Goal: Task Accomplishment & Management: Complete application form

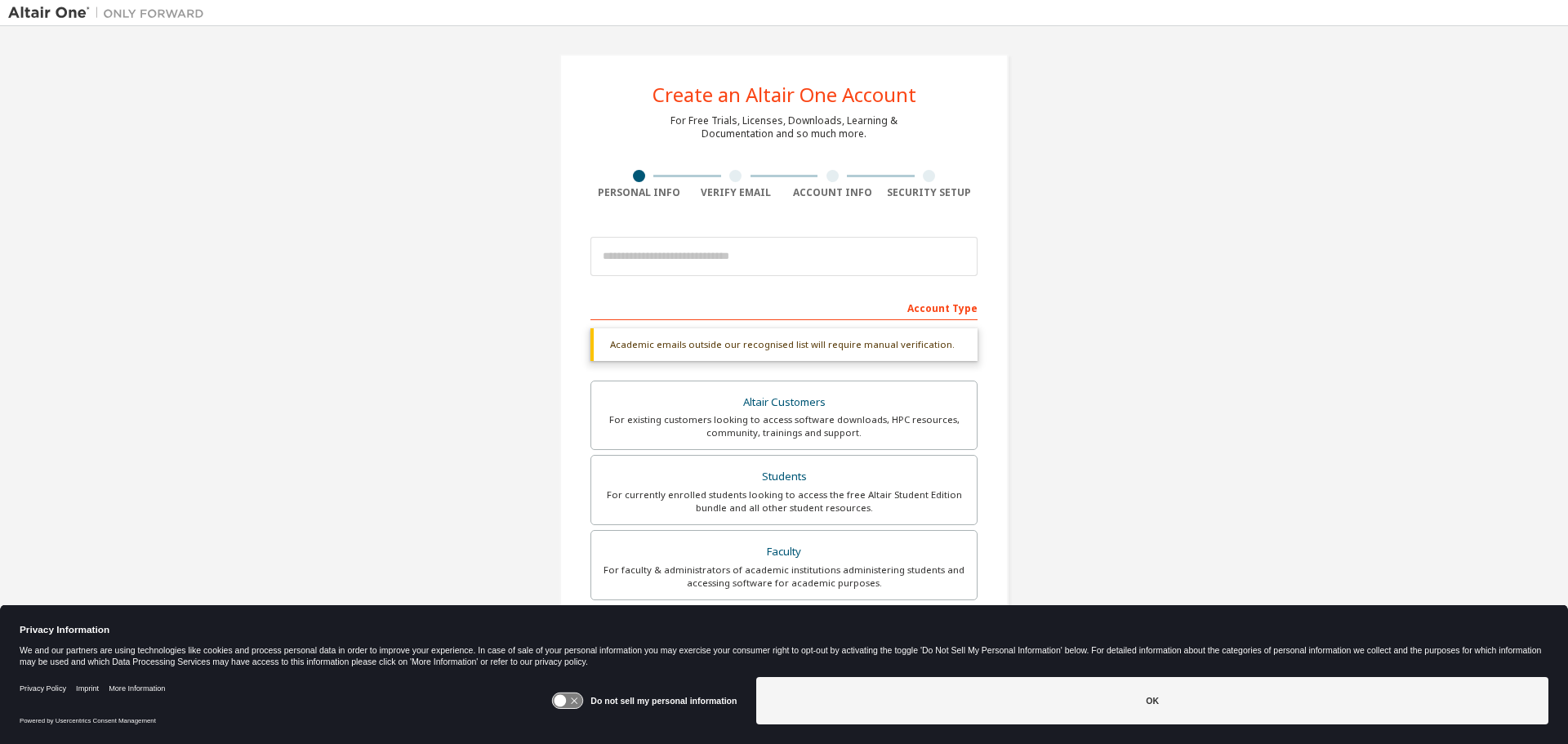
click at [952, 712] on button "OK" at bounding box center [1152, 700] width 792 height 47
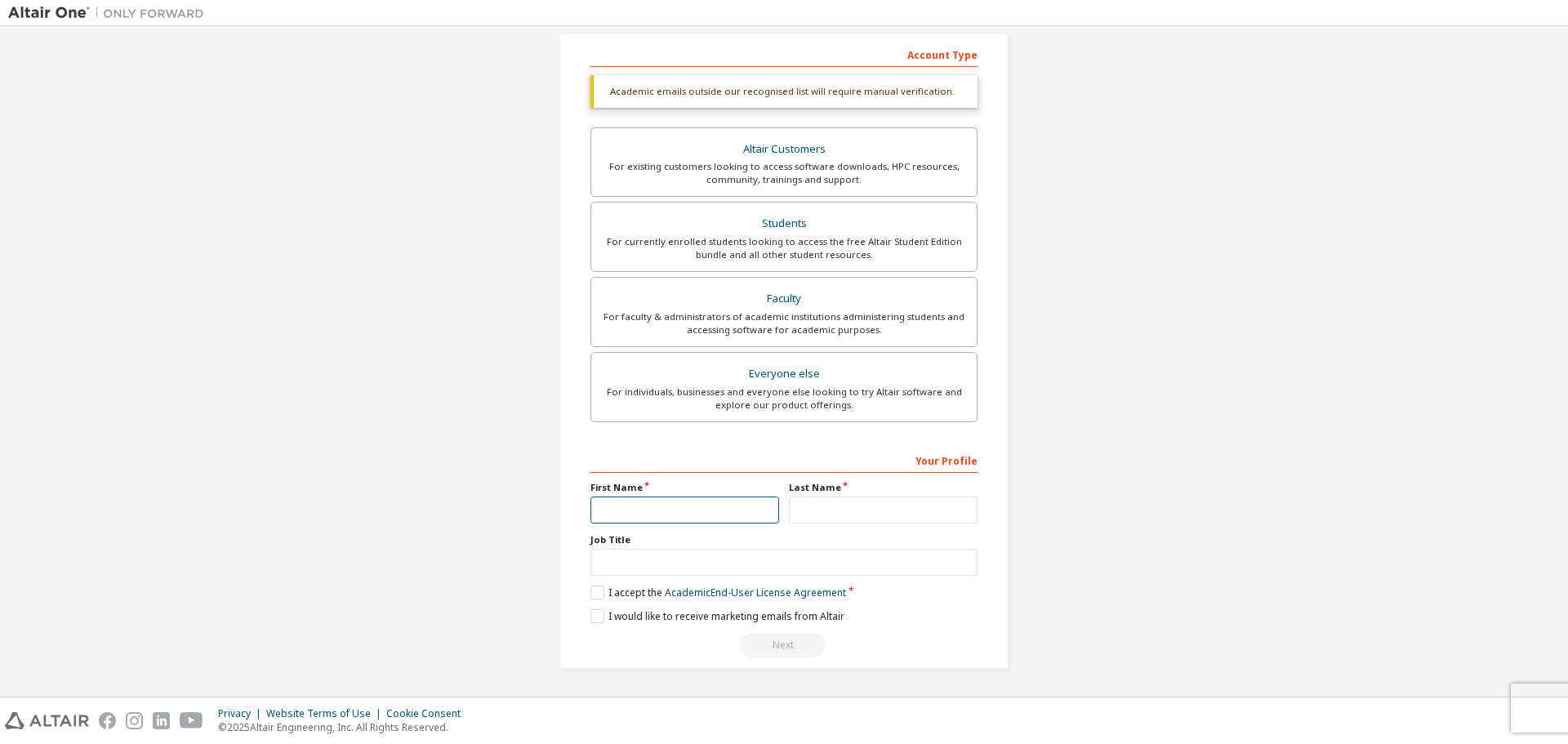
click at [681, 510] on input "text" at bounding box center [685, 510] width 189 height 27
type input "*******"
type input "***"
click at [647, 562] on input "text" at bounding box center [784, 562] width 387 height 27
type input "*******"
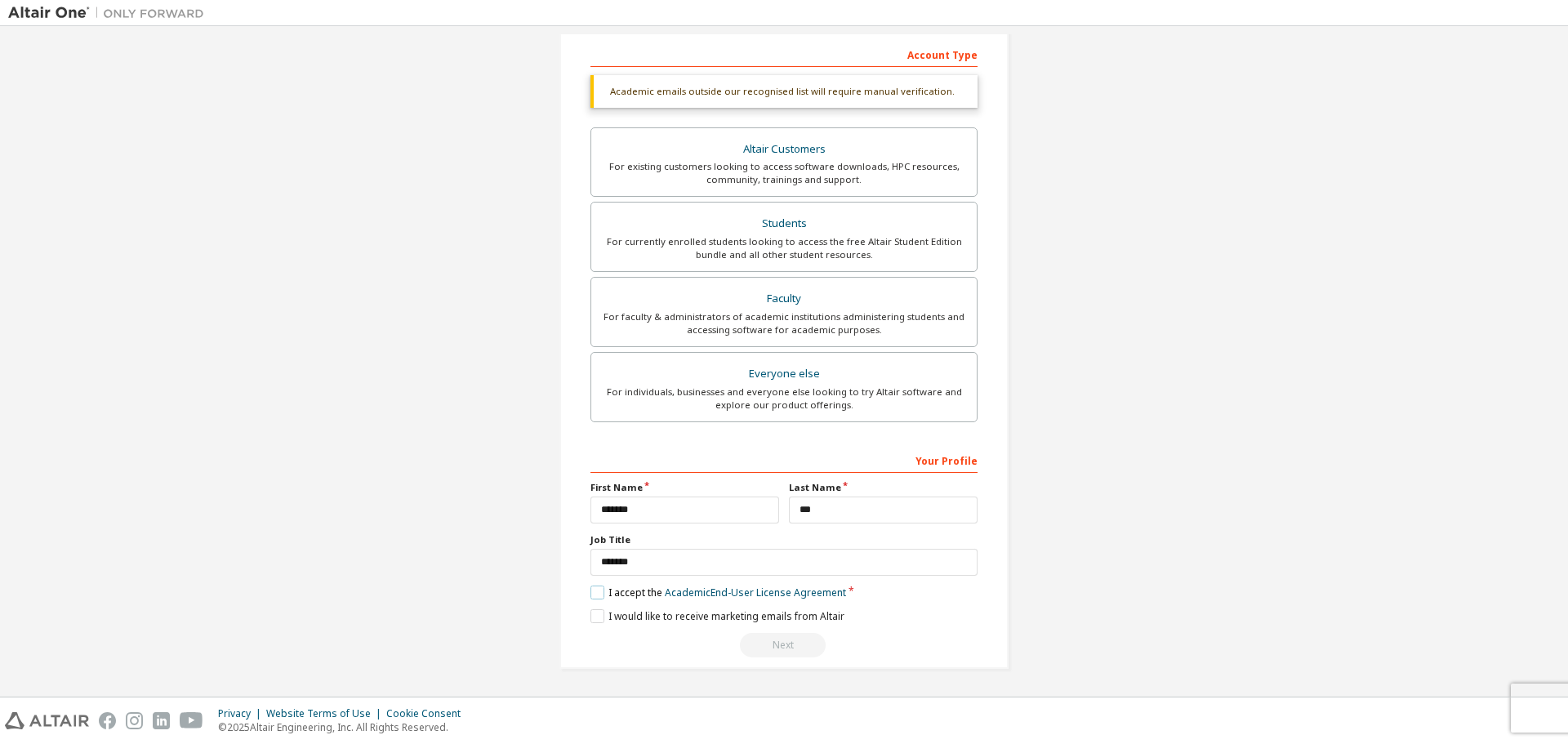
click at [601, 591] on label "I accept the Academic End-User License Agreement" at bounding box center [718, 592] width 255 height 14
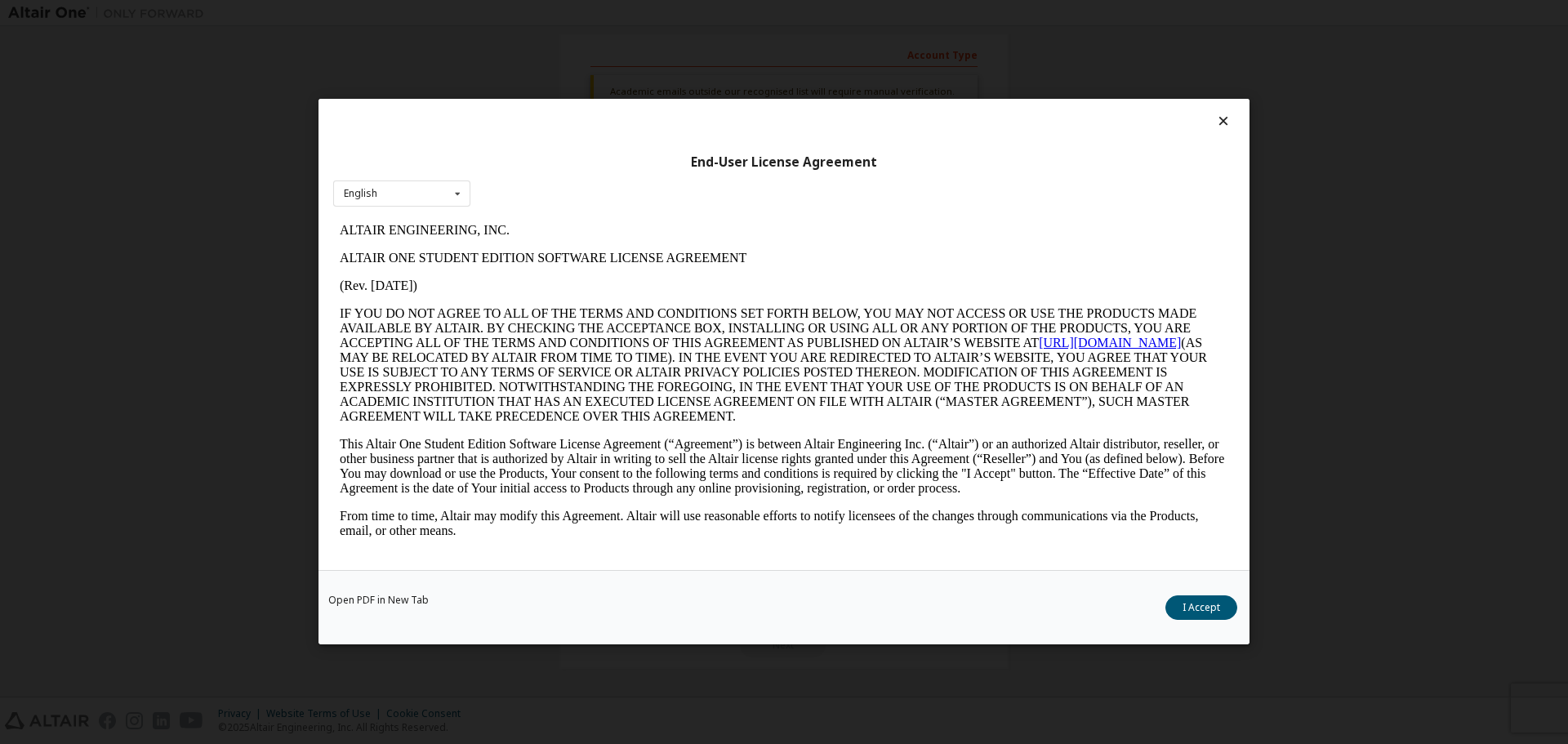
scroll to position [0, 0]
click at [1198, 611] on button "I Accept" at bounding box center [1201, 607] width 72 height 25
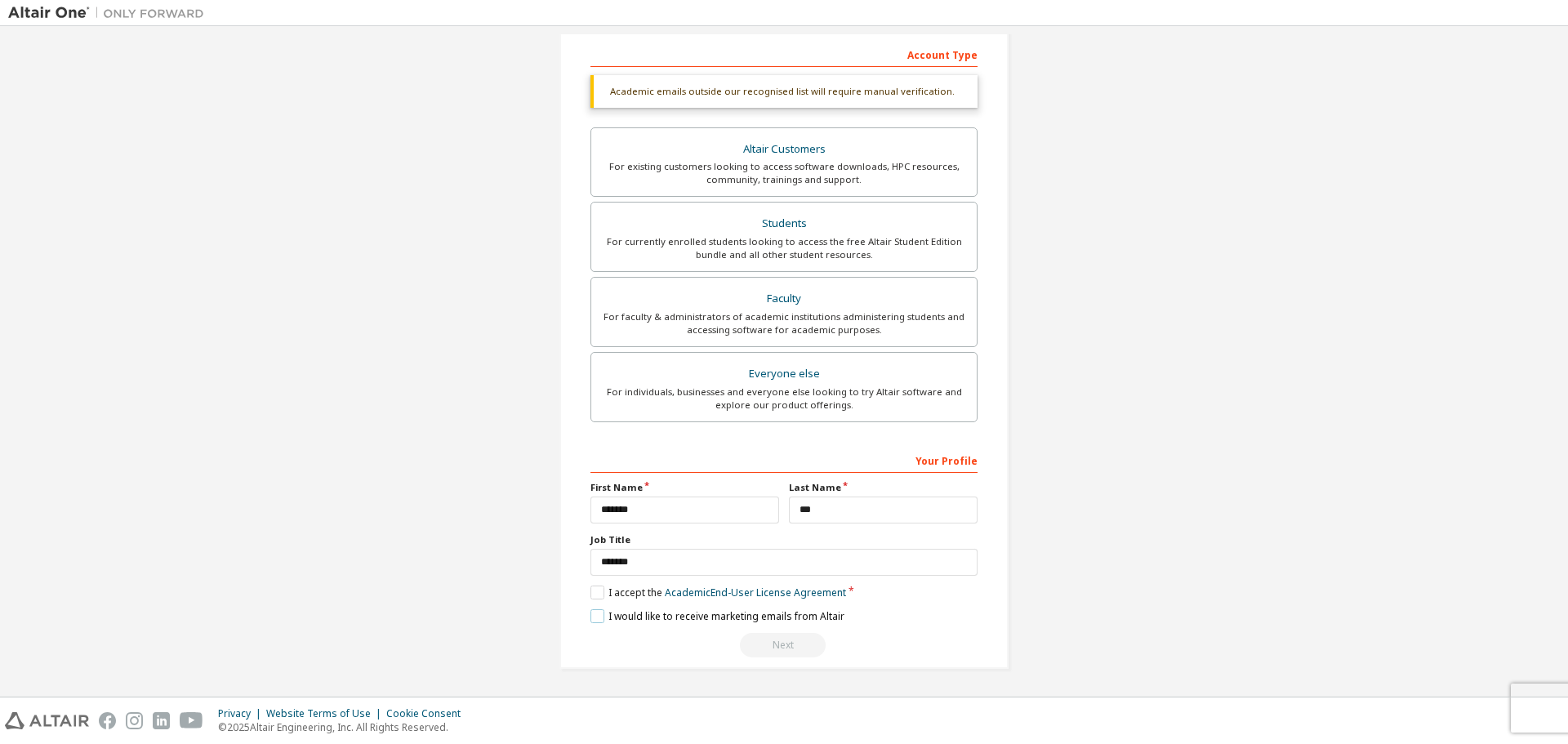
click at [592, 610] on label "I would like to receive marketing emails from Altair" at bounding box center [718, 616] width 254 height 14
click at [786, 648] on div "Next" at bounding box center [784, 644] width 387 height 25
click at [960, 458] on div "Your Profile" at bounding box center [784, 459] width 387 height 26
click at [1122, 474] on div "Create an Altair One Account For Free Trials, Licenses, Downloads, Learning & D…" at bounding box center [784, 235] width 1552 height 907
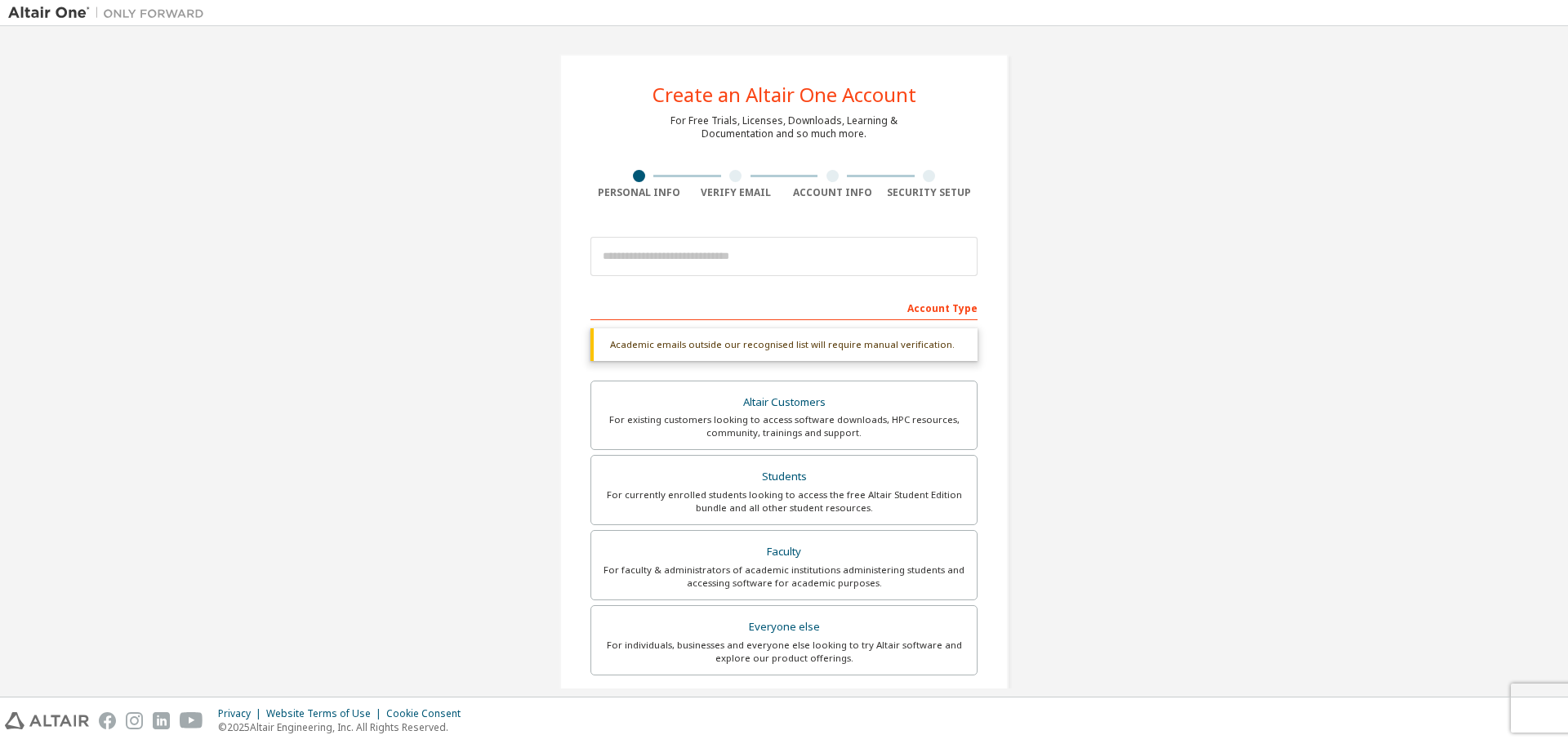
click at [918, 339] on div "Academic emails outside our recognised list will require manual verification." at bounding box center [784, 345] width 387 height 32
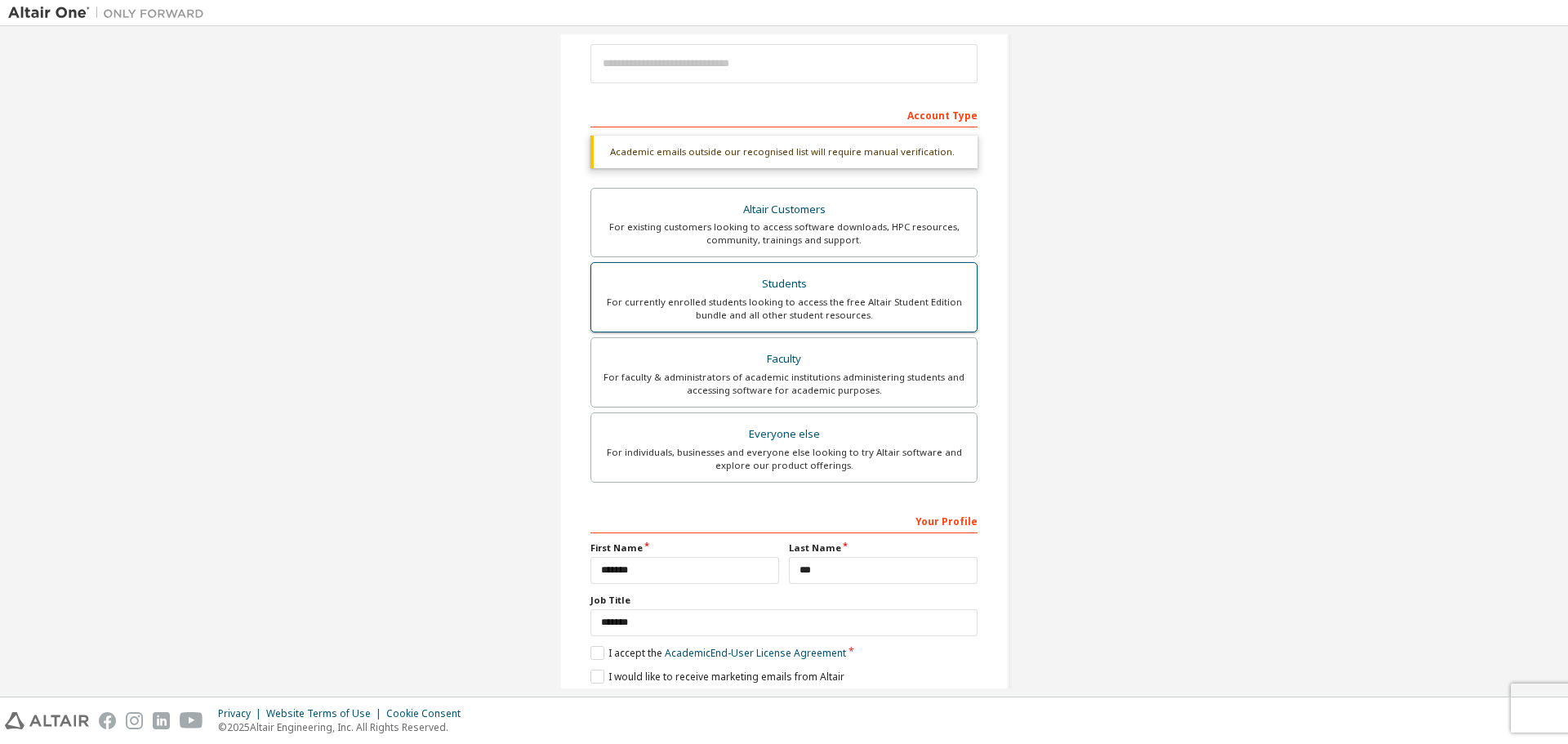
scroll to position [253, 0]
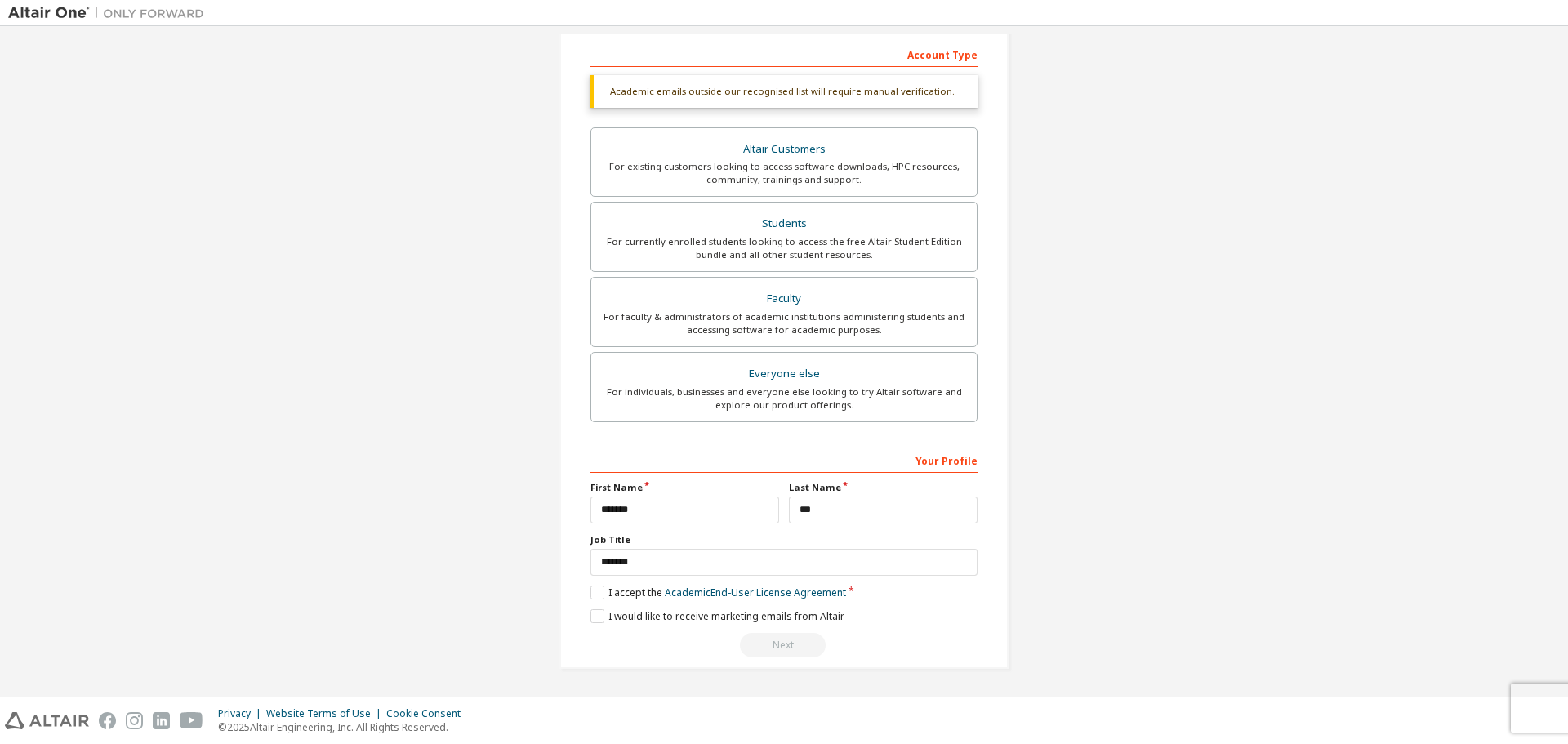
drag, startPoint x: 848, startPoint y: 450, endPoint x: 839, endPoint y: 456, distance: 10.8
click at [848, 451] on div "Your Profile" at bounding box center [784, 459] width 387 height 26
click at [597, 618] on label "I would like to receive marketing emails from Altair" at bounding box center [718, 616] width 254 height 14
click at [1053, 527] on div "Create an Altair One Account For Free Trials, Licenses, Downloads, Learning & D…" at bounding box center [784, 235] width 1552 height 907
click at [785, 561] on input "*******" at bounding box center [784, 562] width 387 height 27
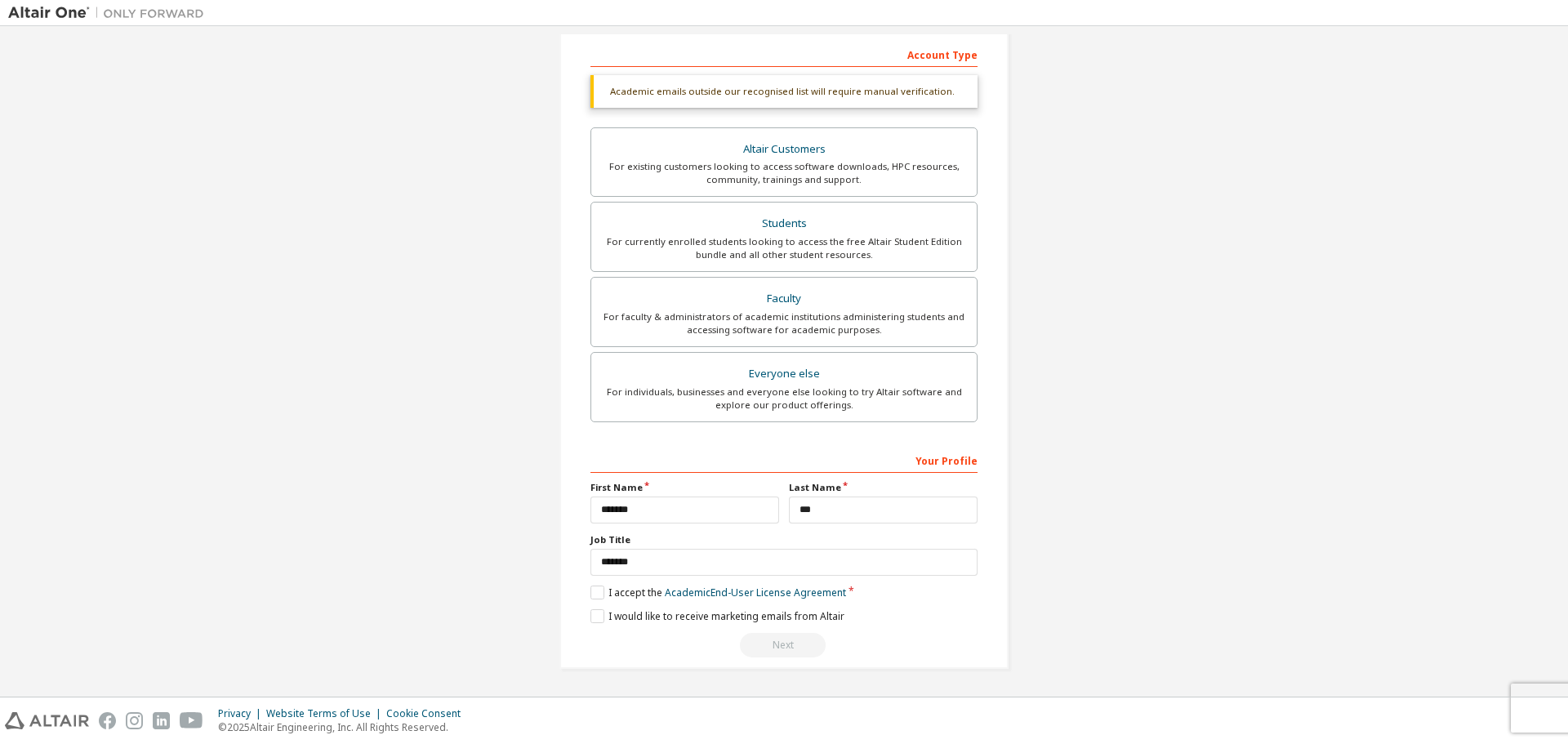
click at [1075, 549] on div "Create an Altair One Account For Free Trials, Licenses, Downloads, Learning & D…" at bounding box center [784, 235] width 1552 height 907
click at [914, 513] on input "***" at bounding box center [883, 510] width 189 height 27
click at [1093, 515] on div "Create an Altair One Account For Free Trials, Licenses, Downloads, Learning & D…" at bounding box center [784, 235] width 1552 height 907
click at [927, 403] on div "For individuals, businesses and everyone else looking to try Altair software an…" at bounding box center [784, 398] width 366 height 26
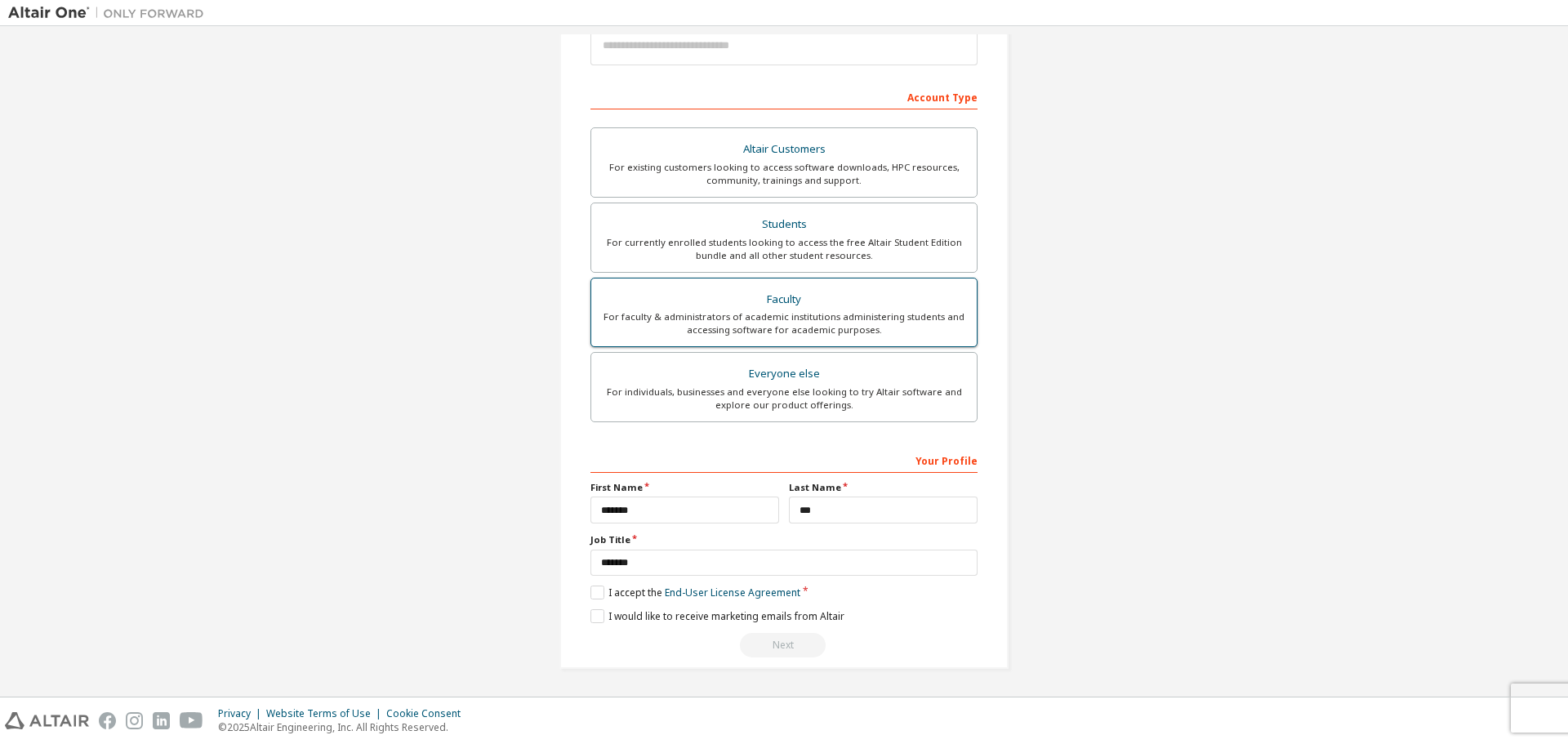
click at [862, 332] on div "For faculty & administrators of academic institutions administering students an…" at bounding box center [784, 323] width 366 height 26
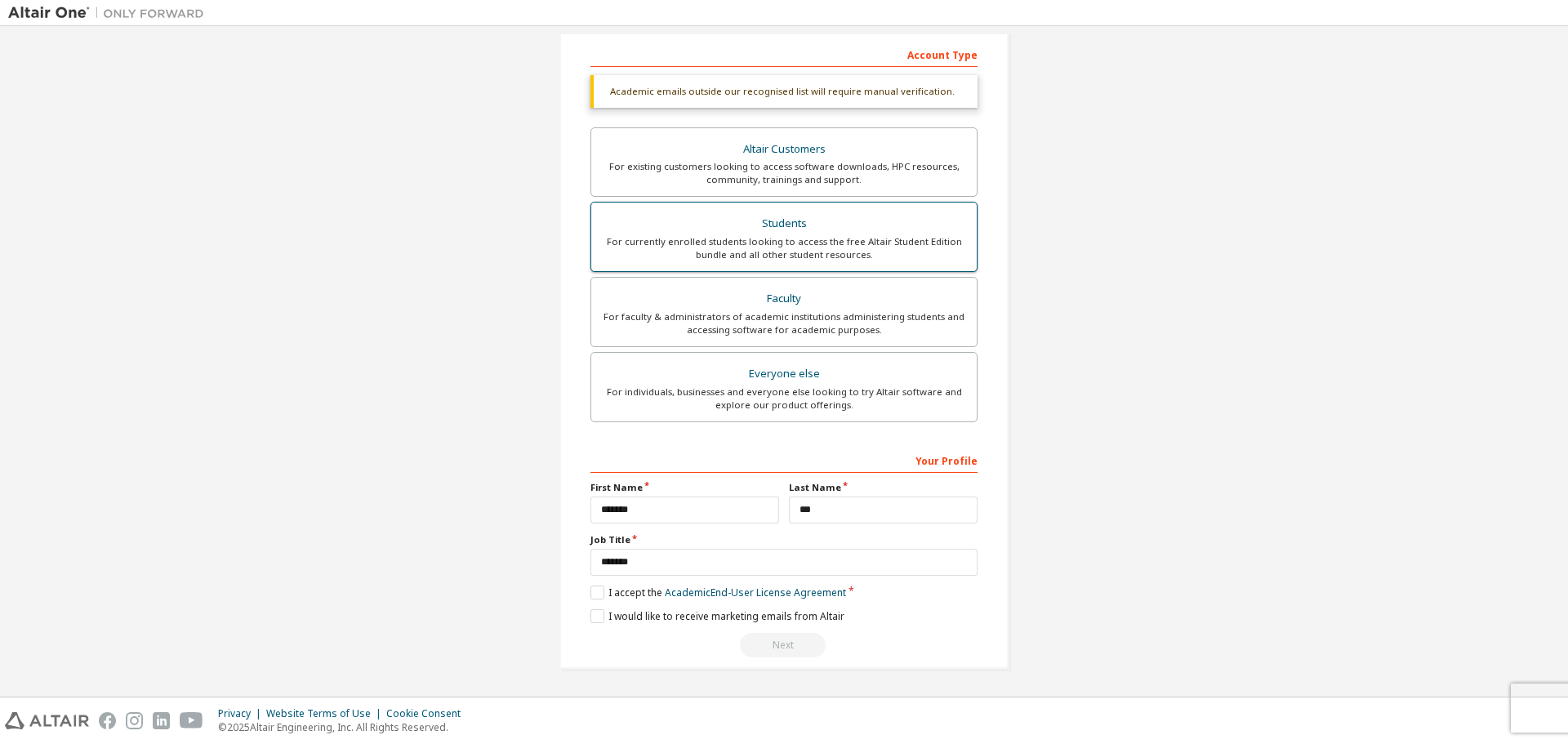
click at [875, 235] on div "Students" at bounding box center [784, 224] width 366 height 23
click at [610, 591] on label "I accept the Academic End-User License Agreement" at bounding box center [718, 592] width 255 height 14
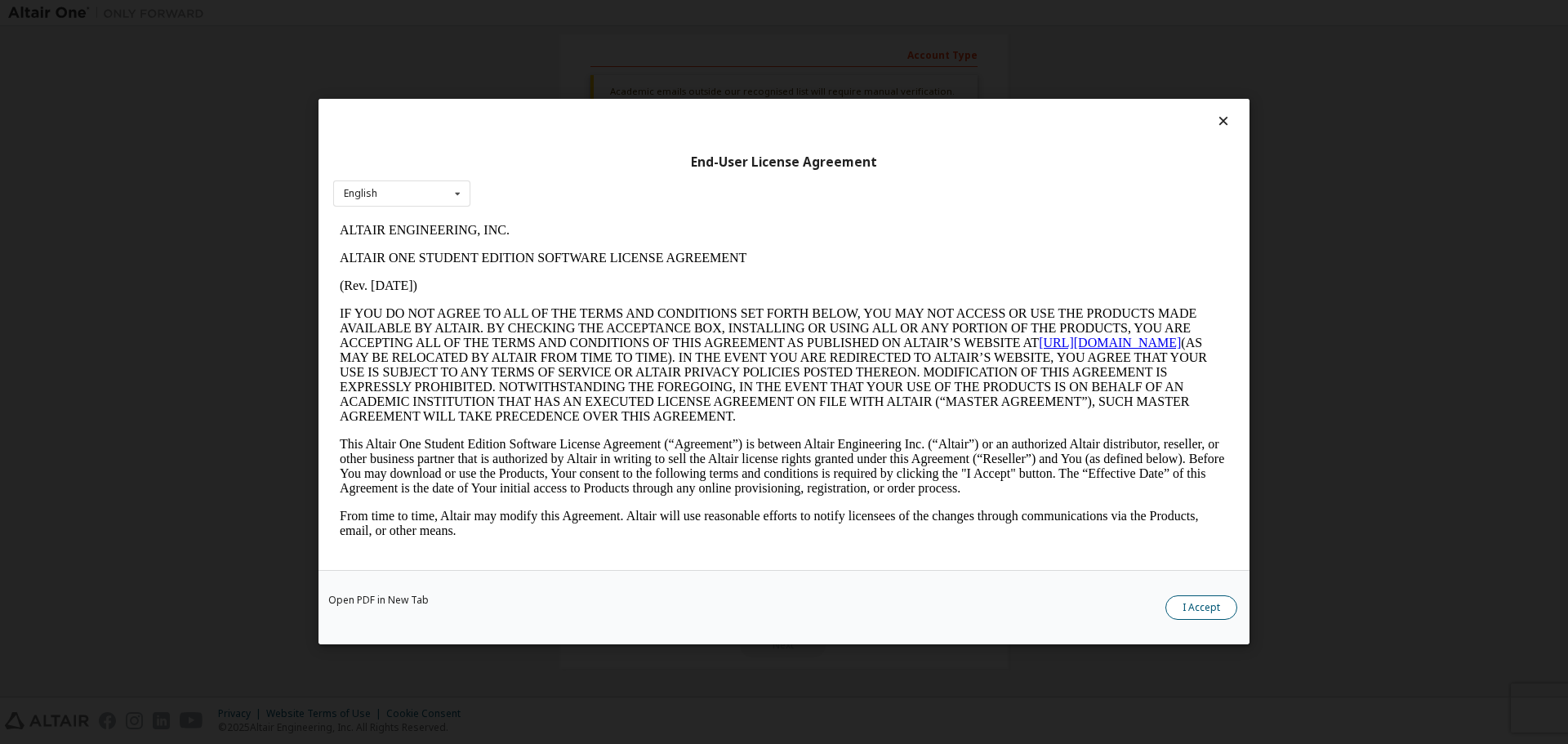
scroll to position [0, 0]
click at [1192, 608] on button "I Accept" at bounding box center [1201, 607] width 72 height 25
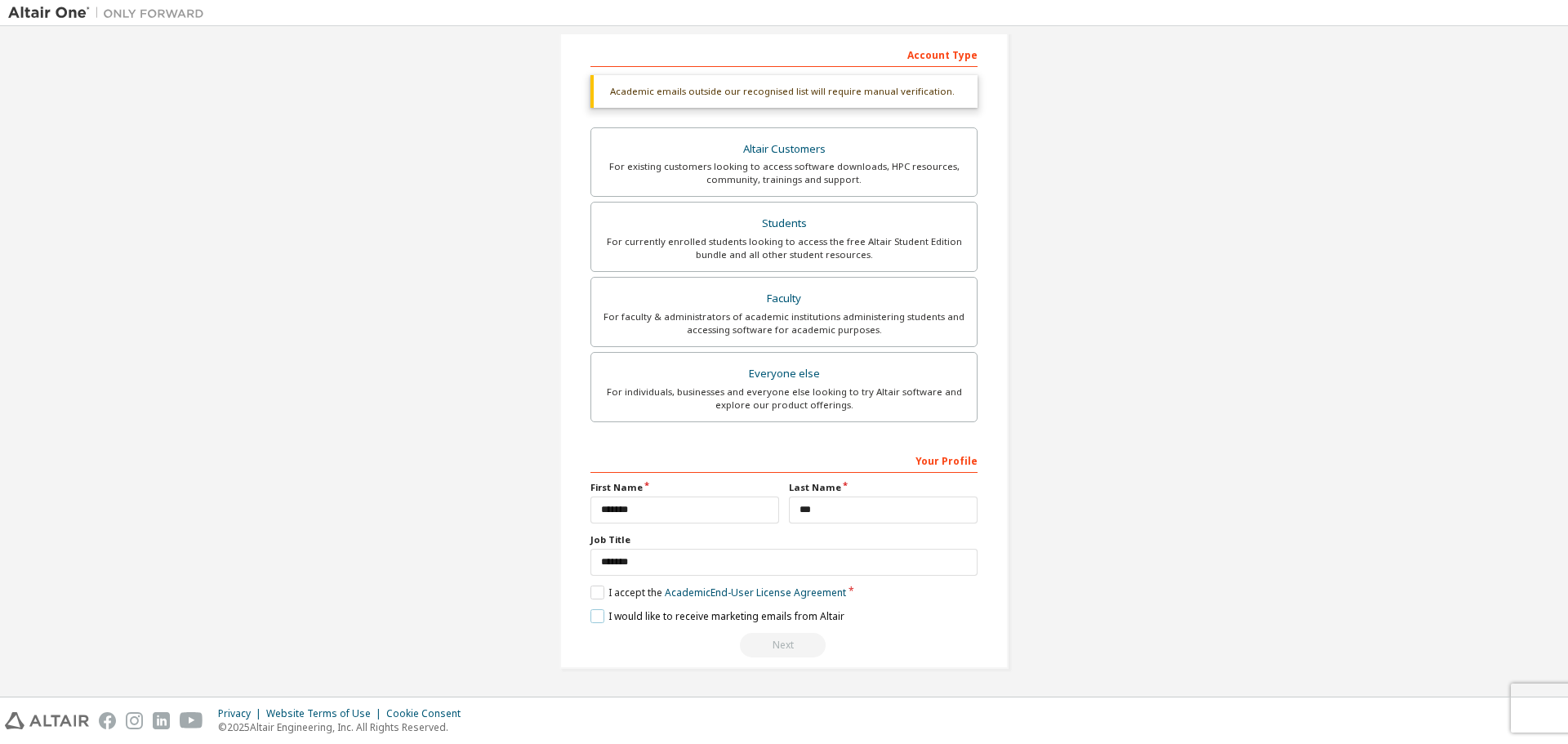
click at [597, 614] on label "I would like to receive marketing emails from Altair" at bounding box center [718, 616] width 254 height 14
click at [770, 640] on div "Next" at bounding box center [784, 644] width 387 height 25
click at [770, 641] on div "Next" at bounding box center [784, 644] width 387 height 25
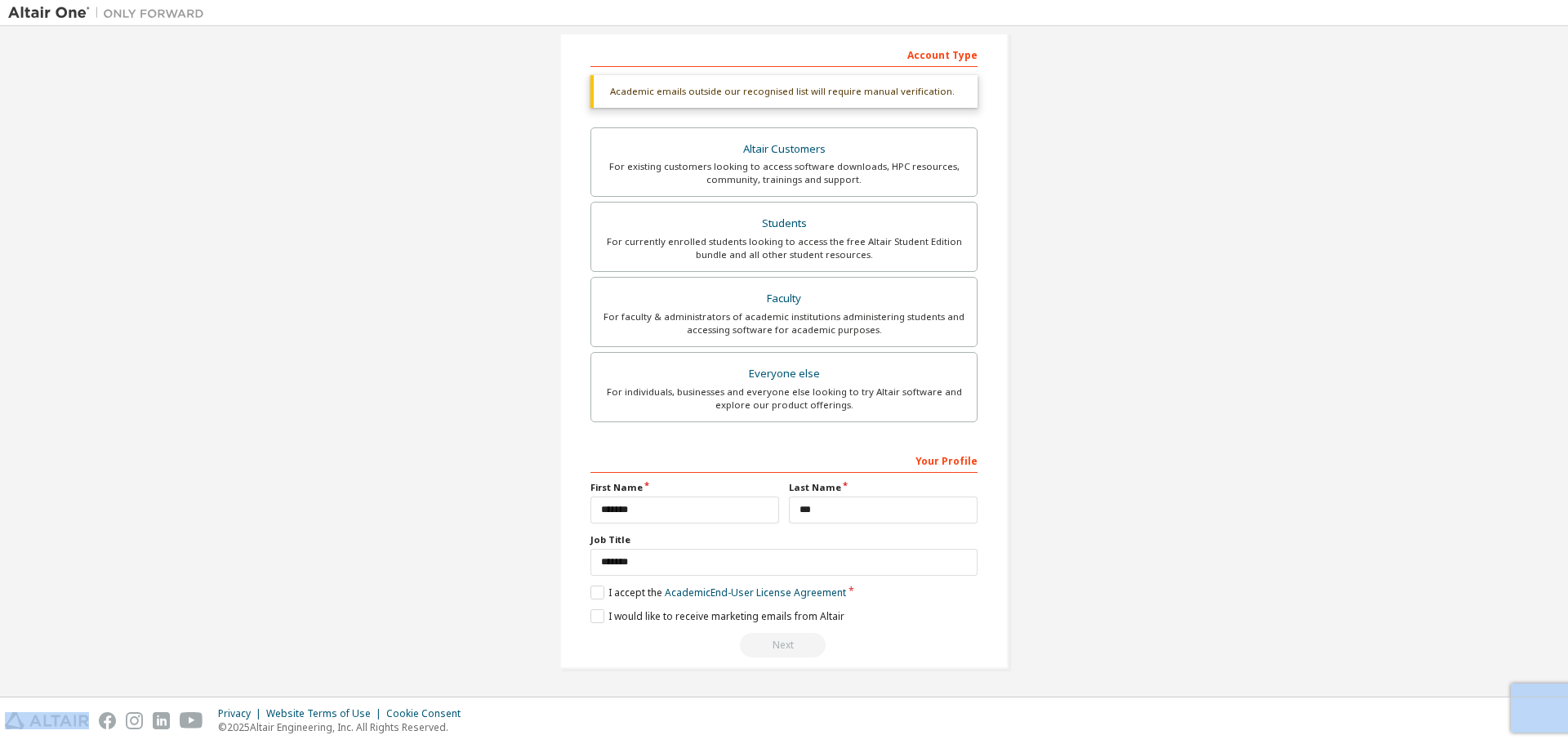
click at [770, 641] on div "Next" at bounding box center [784, 644] width 387 height 25
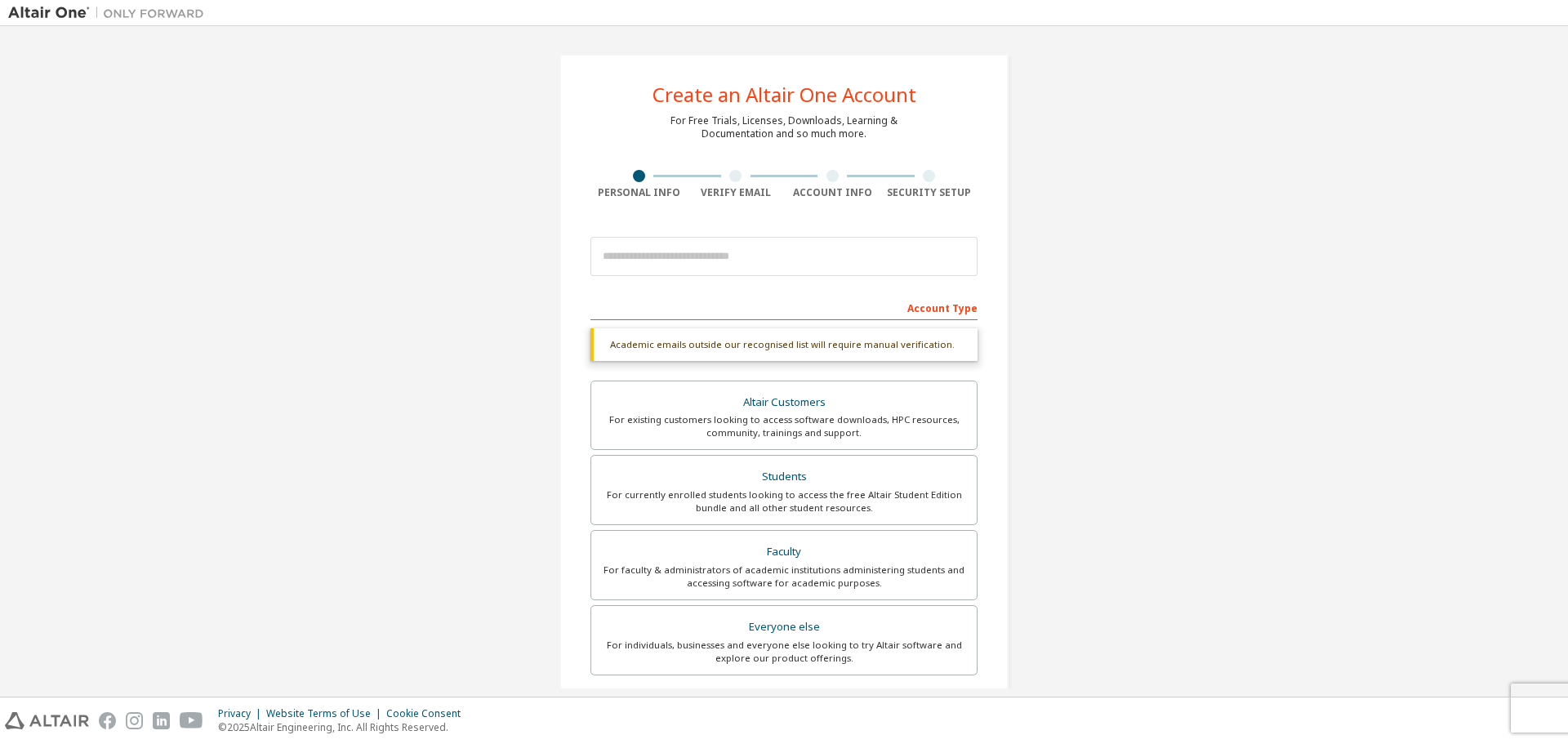
click at [866, 340] on div "Academic emails outside our recognised list will require manual verification." at bounding box center [784, 345] width 387 height 32
click at [784, 306] on div "Account Type" at bounding box center [784, 306] width 387 height 26
click at [924, 305] on div "Account Type" at bounding box center [784, 306] width 387 height 26
click at [762, 251] on input "email" at bounding box center [784, 256] width 387 height 39
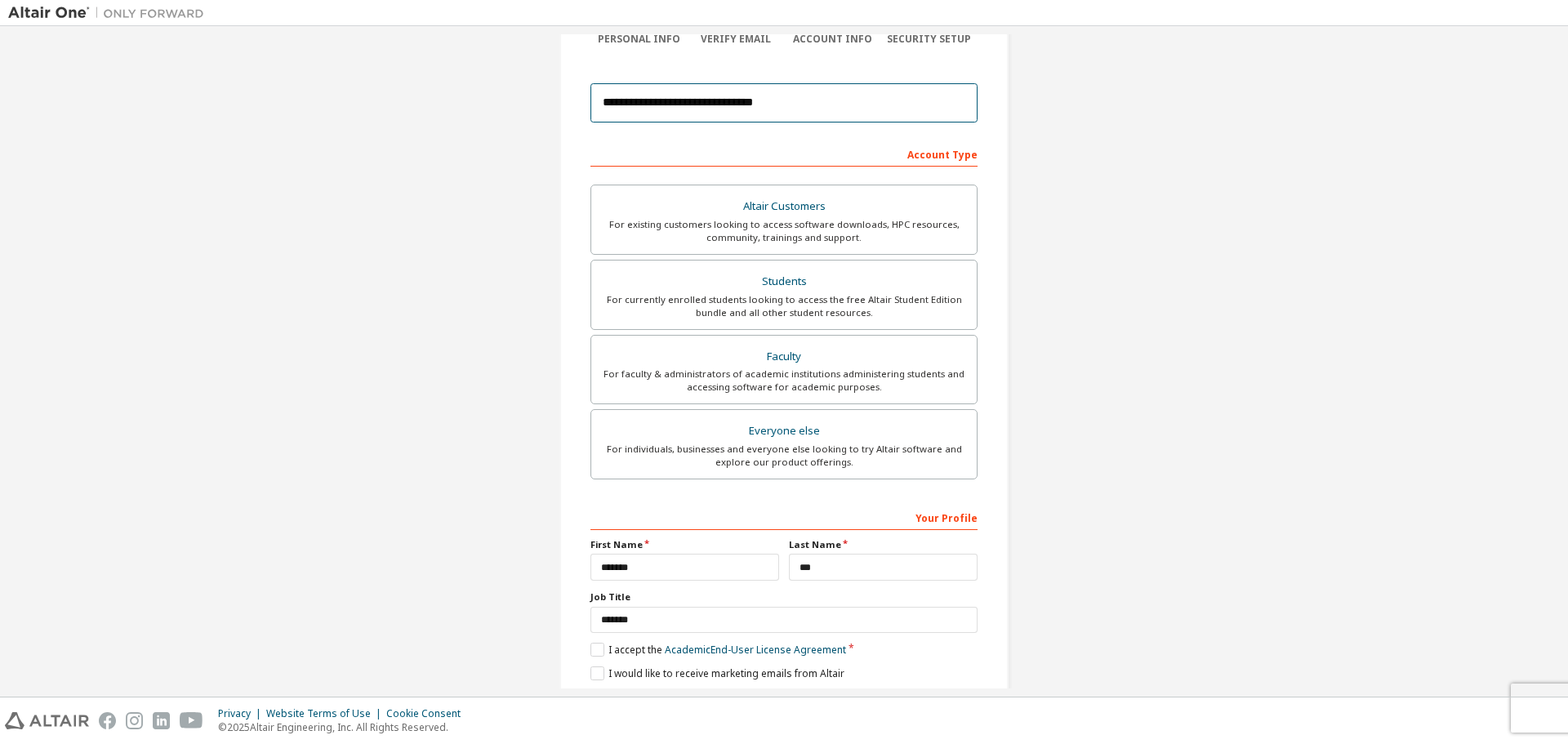
scroll to position [211, 0]
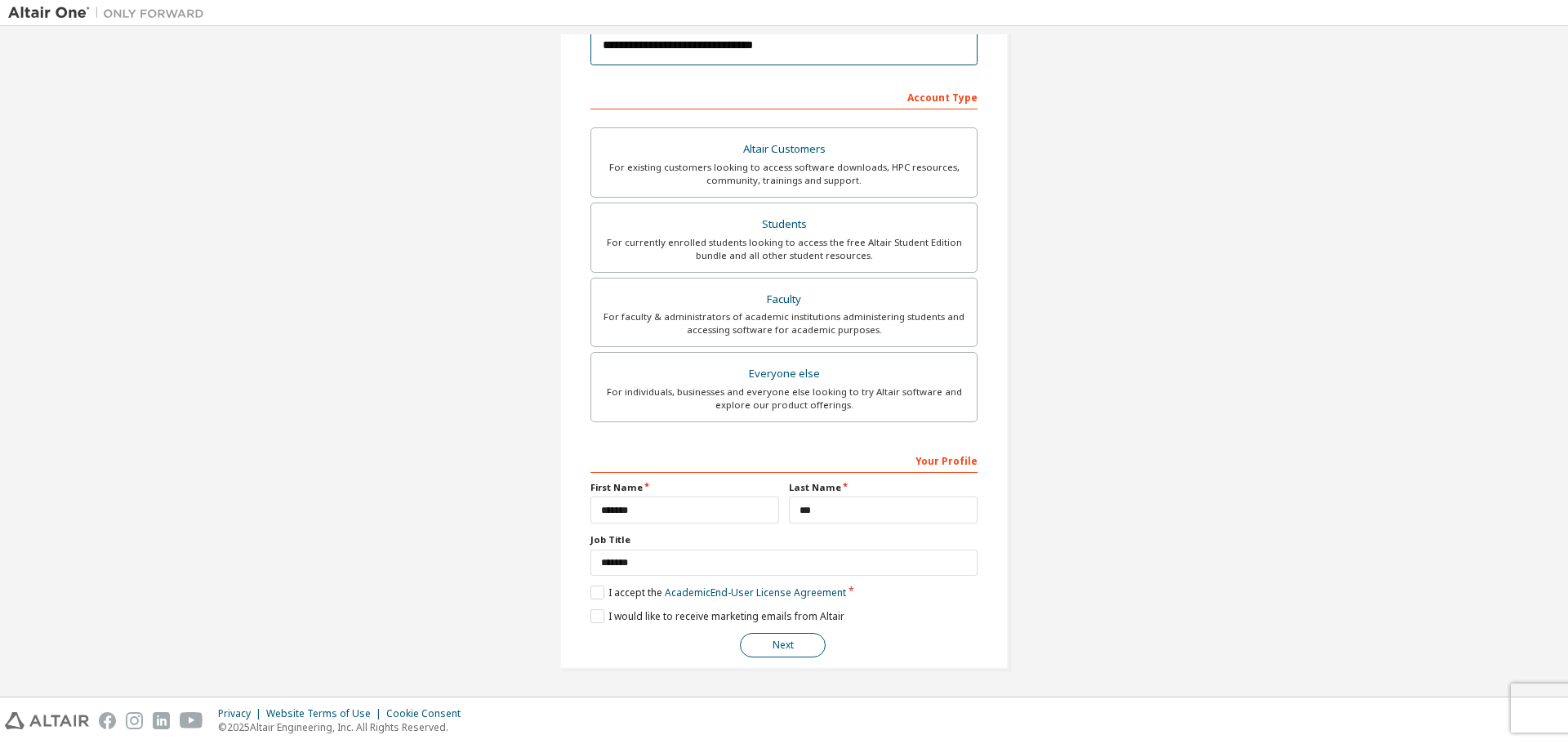
type input "**********"
click at [778, 644] on button "Next" at bounding box center [783, 644] width 85 height 25
click at [790, 648] on button "Next" at bounding box center [783, 644] width 85 height 25
click at [782, 649] on button "Next" at bounding box center [783, 644] width 85 height 25
click at [782, 649] on div "Next" at bounding box center [784, 644] width 387 height 25
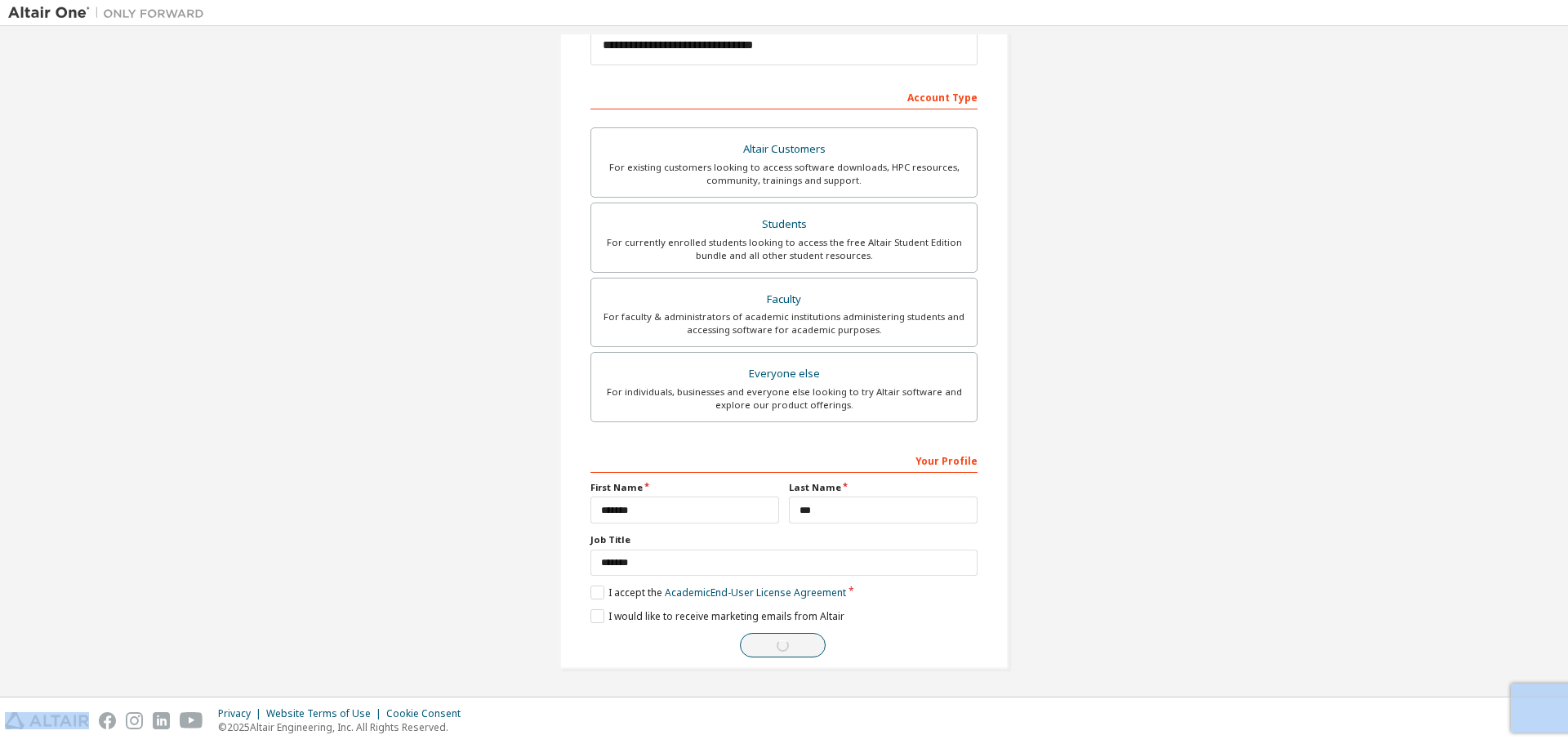
click at [782, 649] on div "Next" at bounding box center [784, 644] width 387 height 25
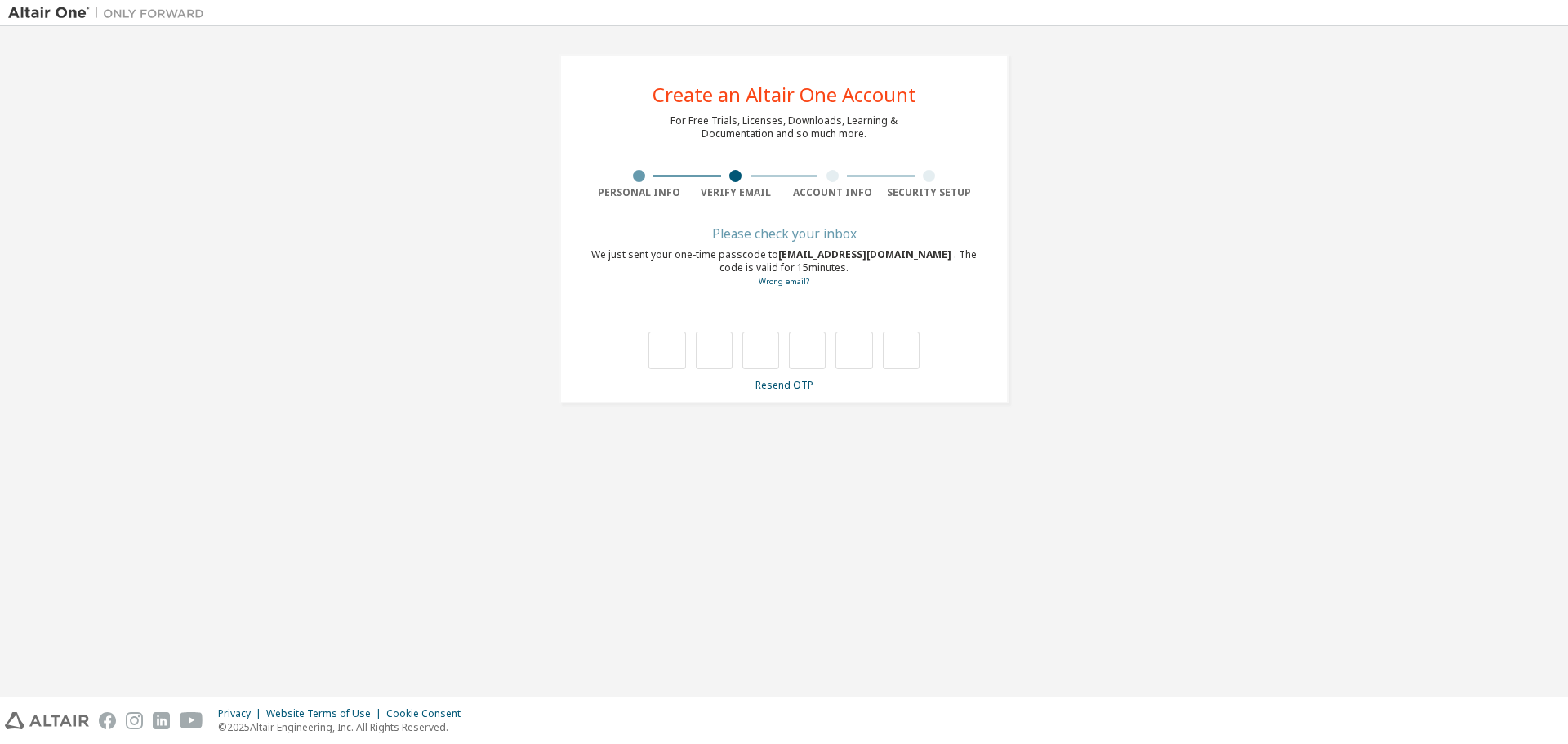
type input "*"
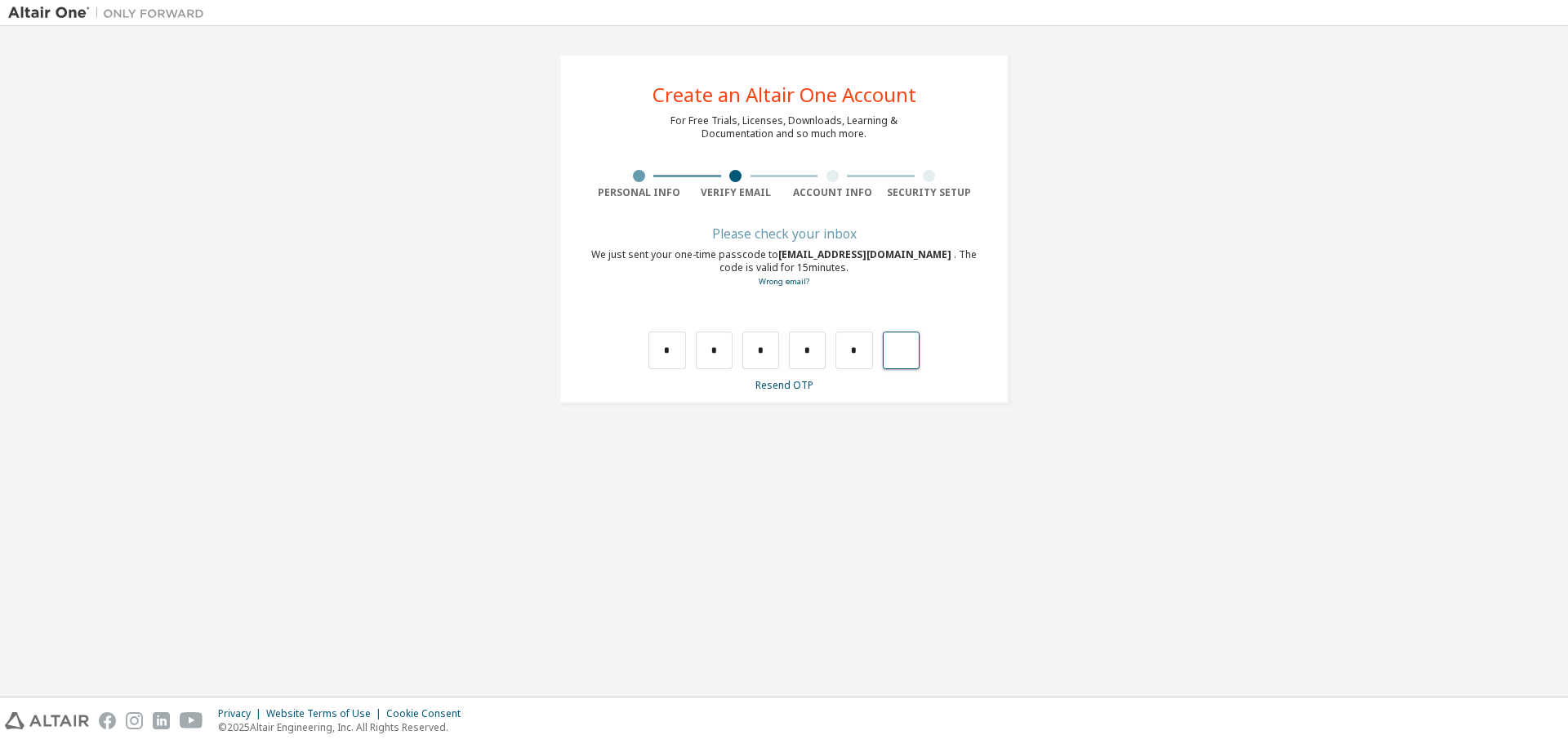
type input "*"
